Goal: Find specific page/section: Find specific page/section

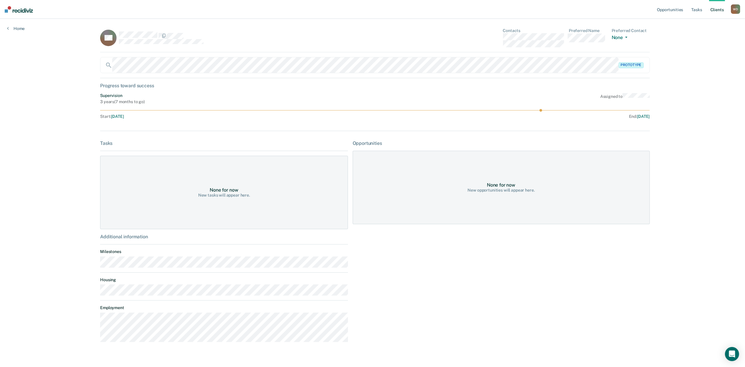
click at [137, 294] on main "QA Contacts Preferred Name Preferred Contact None Call Text Email None Prototyp…" at bounding box center [372, 191] width 559 height 344
click at [21, 26] on link "Home" at bounding box center [16, 28] width 18 height 5
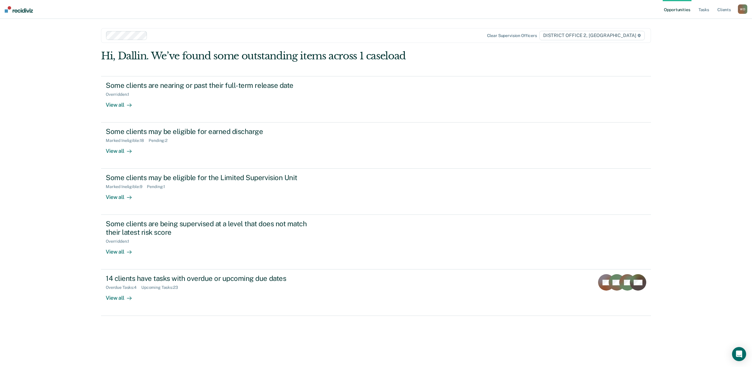
click at [715, 8] on ul "Opportunities Tasks Client s" at bounding box center [700, 9] width 75 height 19
click at [724, 9] on link "Client s" at bounding box center [724, 9] width 16 height 19
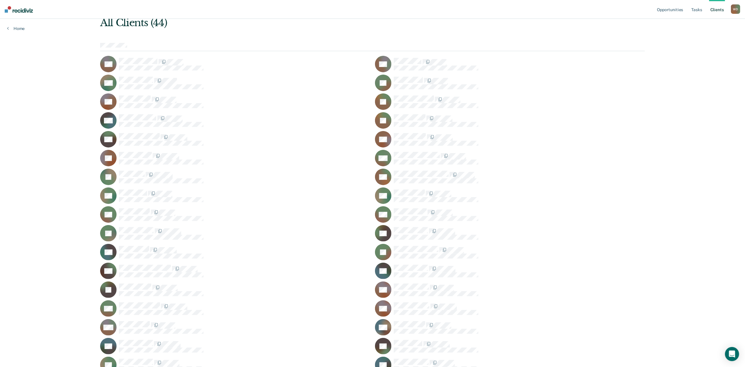
scroll to position [78, 0]
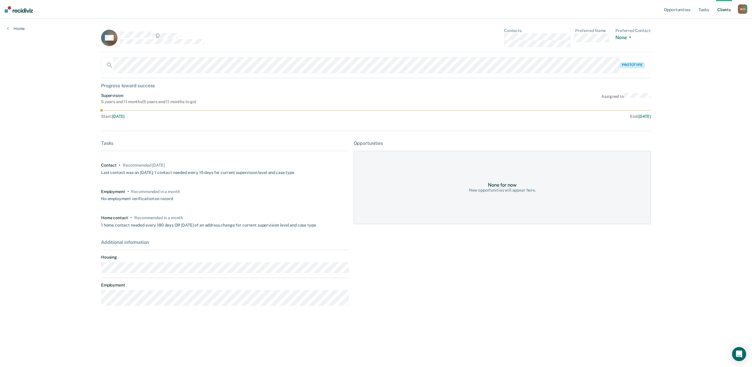
click at [132, 272] on main "RM Contacts Preferred Name Preferred Contact None Call Text Email None Prototyp…" at bounding box center [376, 186] width 564 height 334
